Goal: Transaction & Acquisition: Purchase product/service

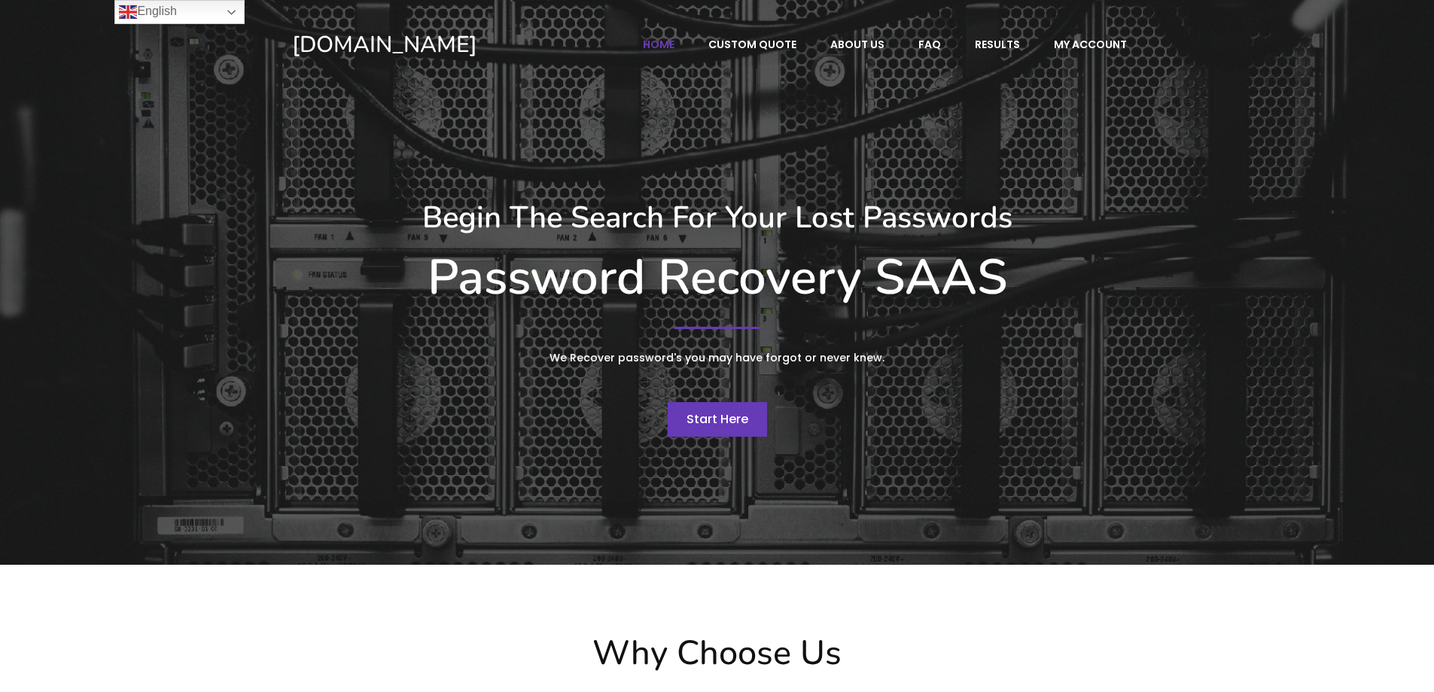
click at [721, 419] on span "Start Here" at bounding box center [718, 418] width 62 height 17
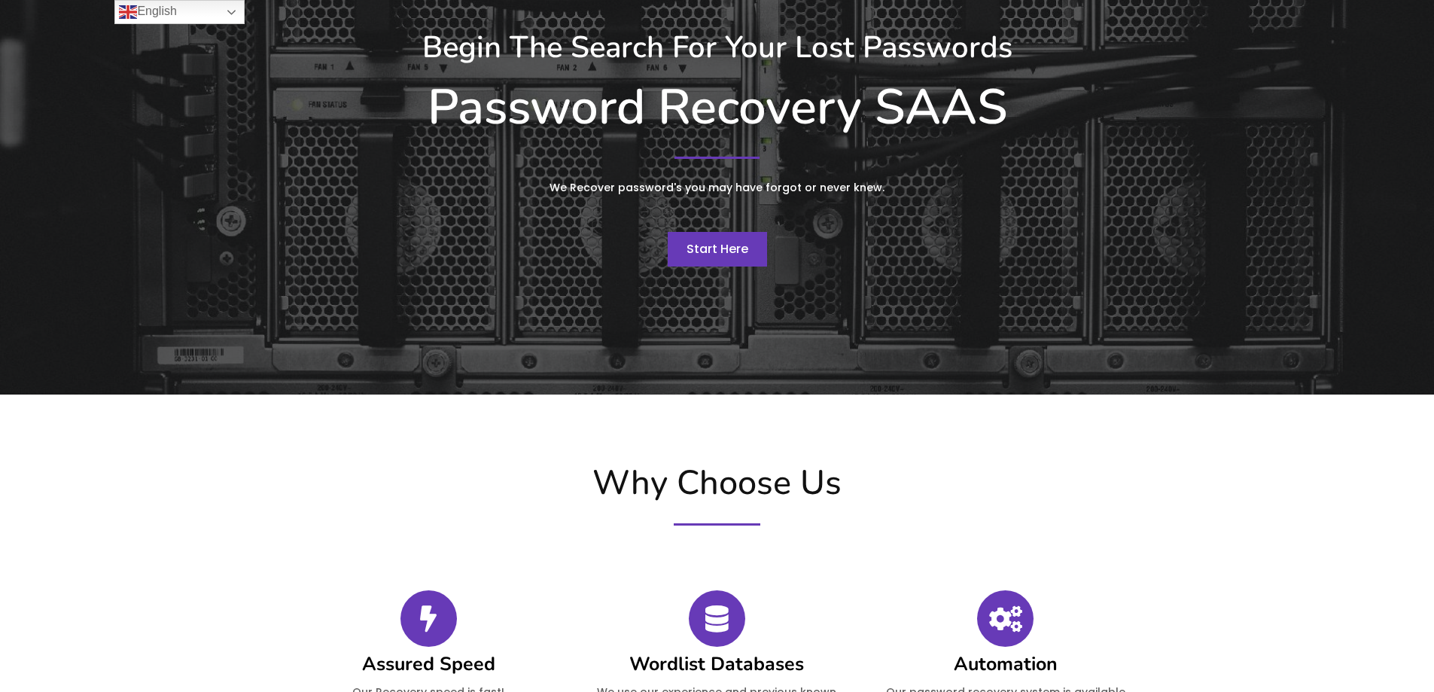
scroll to position [151, 0]
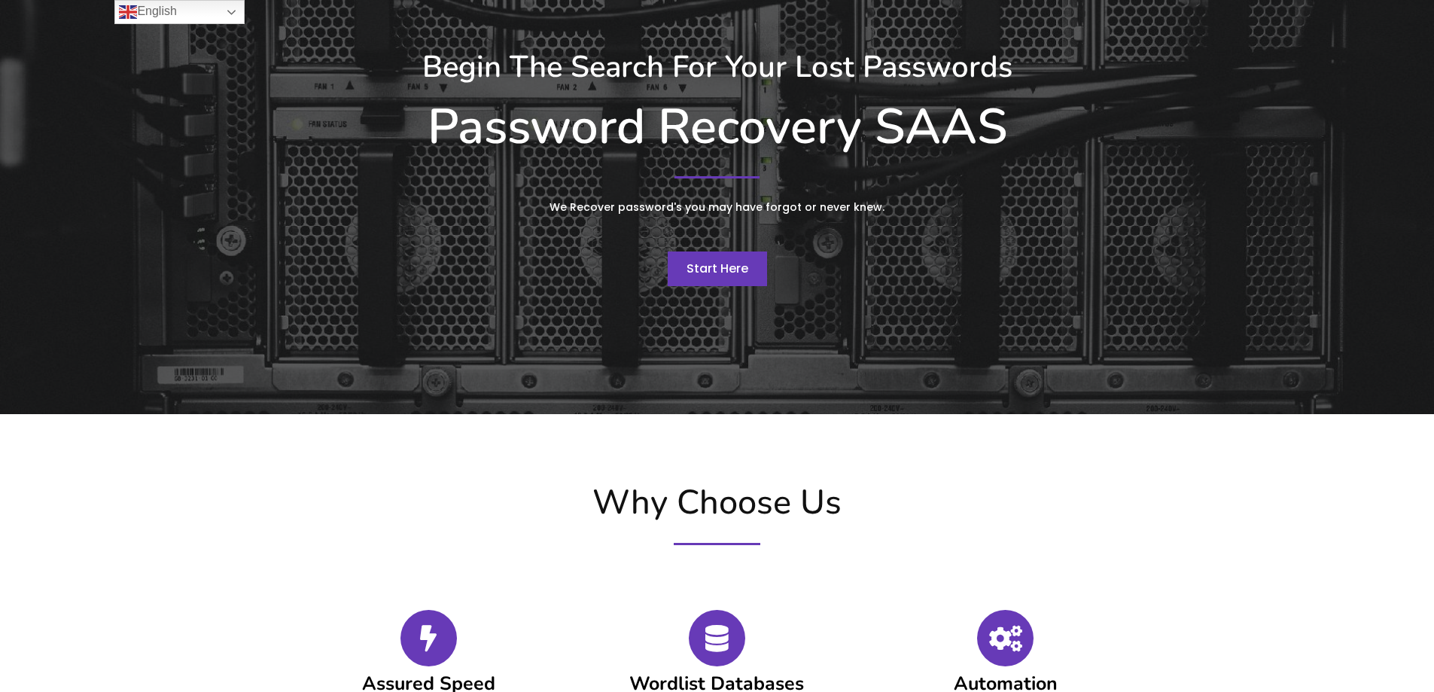
click at [726, 270] on span "Start Here" at bounding box center [718, 268] width 62 height 17
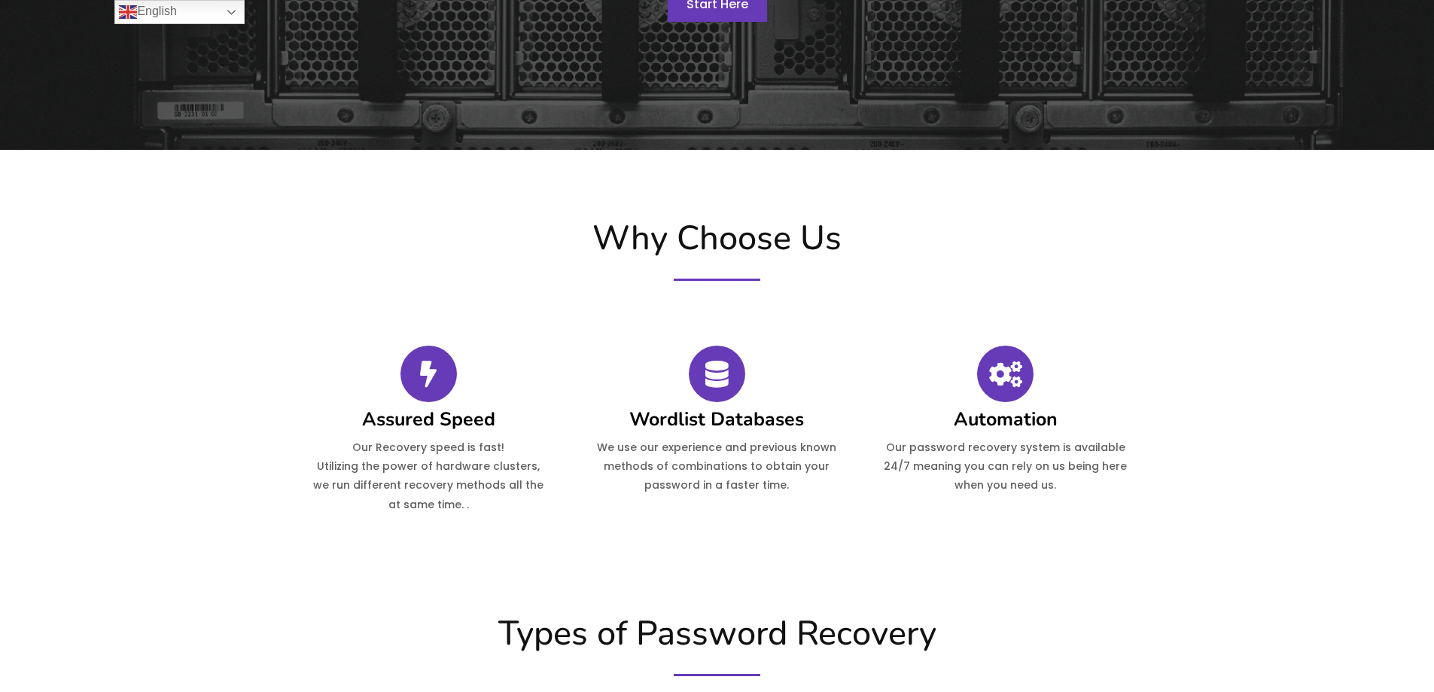
scroll to position [527, 0]
